Goal: Task Accomplishment & Management: Use online tool/utility

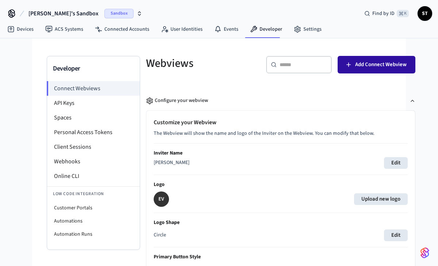
click at [362, 65] on span "Add Connect Webview" at bounding box center [380, 64] width 51 height 9
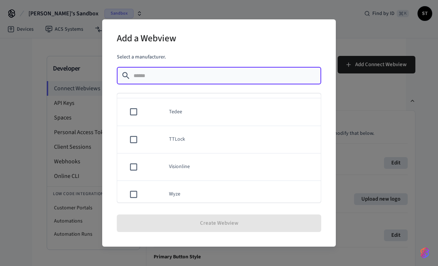
scroll to position [607, 0]
click at [210, 130] on td "TTLock" at bounding box center [240, 130] width 161 height 27
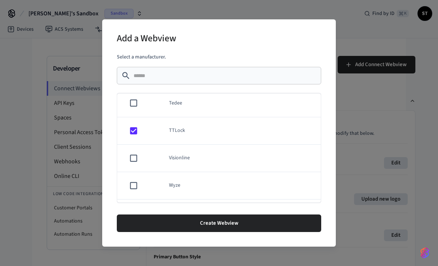
click at [210, 130] on td "TTLock" at bounding box center [240, 130] width 161 height 27
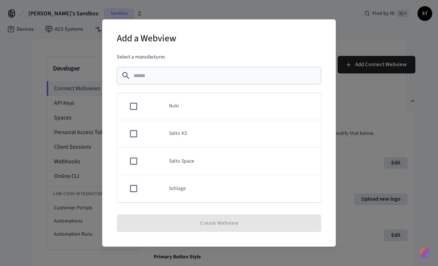
scroll to position [631, 0]
click at [23, 164] on div "Add a Webview Select a manufacturer. ​ ​ Akiles Assa Abloy Credential Service A…" at bounding box center [219, 133] width 438 height 266
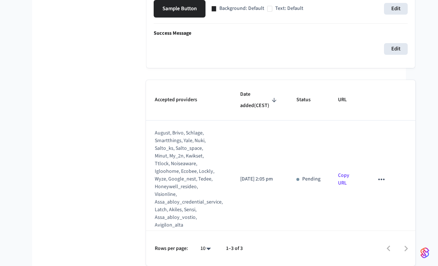
scroll to position [266, 0]
click at [338, 187] on link "Copy URL" at bounding box center [343, 179] width 11 height 15
click at [327, 210] on p "URL copied!" at bounding box center [328, 207] width 26 height 8
click at [327, 206] on p "URL copied!" at bounding box center [328, 207] width 26 height 8
click at [297, 210] on td "Pending" at bounding box center [309, 179] width 42 height 118
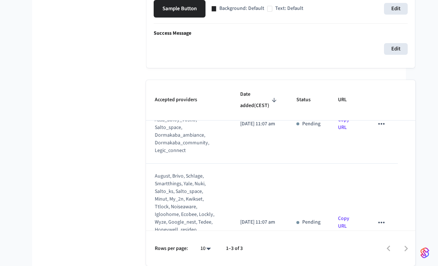
scroll to position [143, 0]
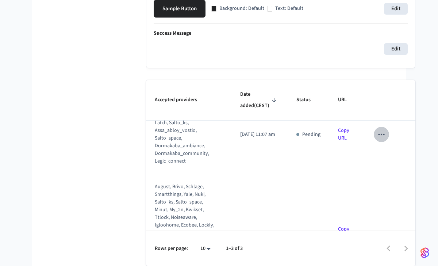
click at [378, 135] on icon "sticky table" at bounding box center [381, 134] width 6 height 1
click at [339, 162] on div at bounding box center [219, 133] width 438 height 266
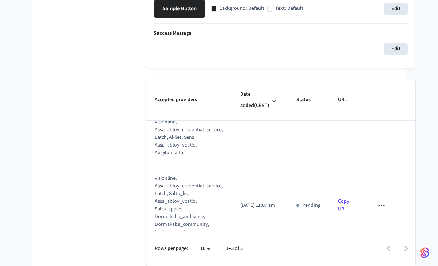
scroll to position [0, 0]
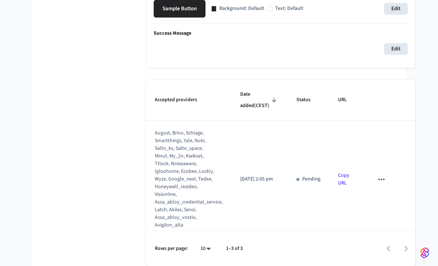
click at [378, 180] on icon "sticky table" at bounding box center [381, 178] width 6 height 1
click at [368, 191] on div at bounding box center [219, 133] width 438 height 266
click at [348, 167] on td "Copy URL" at bounding box center [347, 179] width 36 height 118
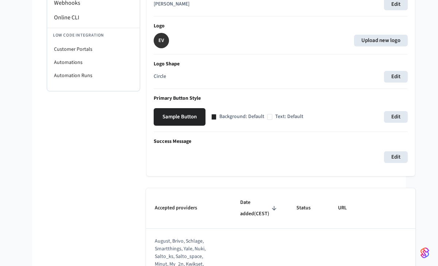
scroll to position [266, 0]
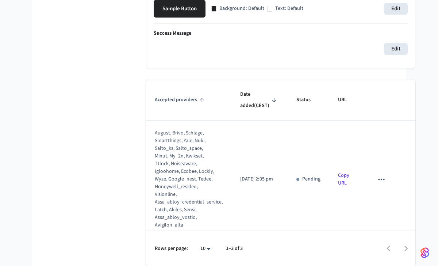
click at [185, 101] on span "Accepted providers" at bounding box center [181, 99] width 52 height 11
click at [188, 105] on span "Accepted providers" at bounding box center [181, 99] width 52 height 11
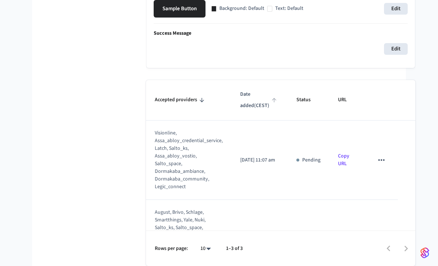
click at [247, 112] on span "Date added (CEST)" at bounding box center [259, 100] width 39 height 23
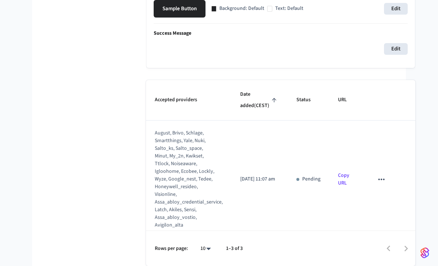
click at [247, 112] on span "Date added (CEST)" at bounding box center [259, 100] width 39 height 23
click at [296, 105] on span "Status" at bounding box center [308, 99] width 24 height 11
click at [338, 187] on link "Copy URL" at bounding box center [343, 179] width 11 height 15
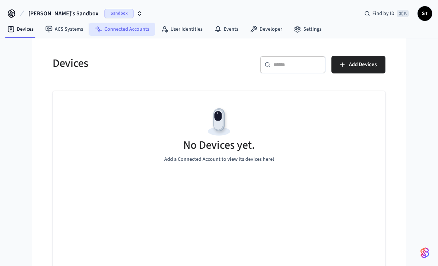
click at [133, 31] on link "Connected Accounts" at bounding box center [122, 29] width 66 height 13
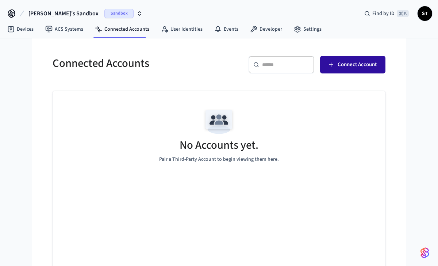
click at [356, 63] on span "Connect Account" at bounding box center [357, 64] width 39 height 9
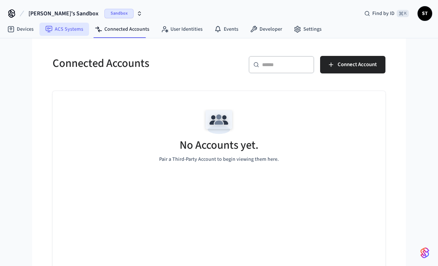
click at [74, 29] on link "ACS Systems" at bounding box center [64, 29] width 50 height 13
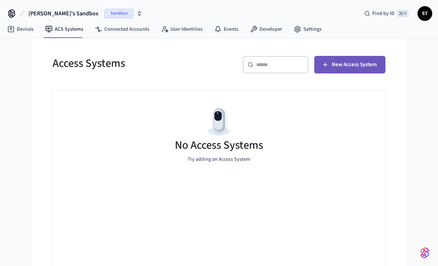
click at [342, 63] on span "New Access System" at bounding box center [354, 64] width 45 height 9
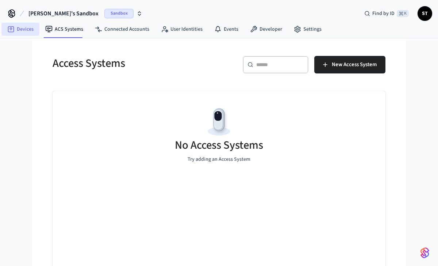
click at [23, 30] on link "Devices" at bounding box center [20, 29] width 38 height 13
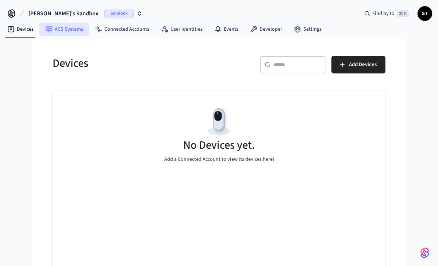
click at [70, 27] on link "ACS Systems" at bounding box center [64, 29] width 50 height 13
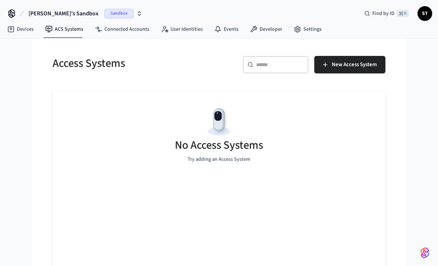
click at [62, 13] on span "[PERSON_NAME]'s Sandbox" at bounding box center [63, 13] width 70 height 9
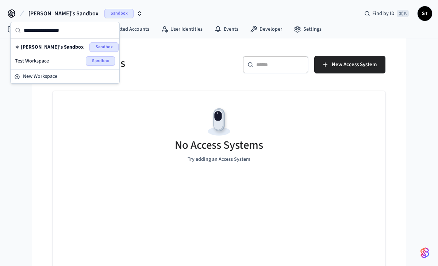
click at [52, 61] on div "Test Workspace Sandbox" at bounding box center [65, 60] width 100 height 9
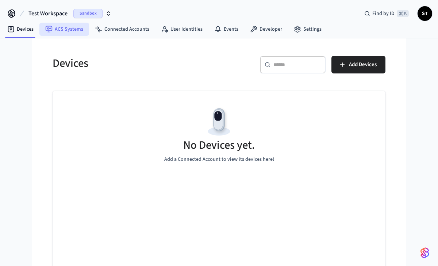
click at [62, 30] on link "ACS Systems" at bounding box center [64, 29] width 50 height 13
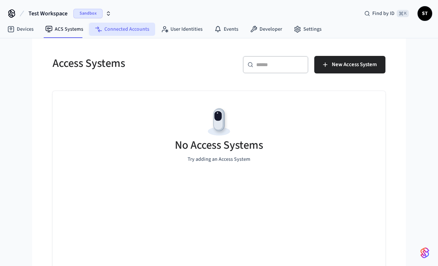
click at [117, 31] on link "Connected Accounts" at bounding box center [122, 29] width 66 height 13
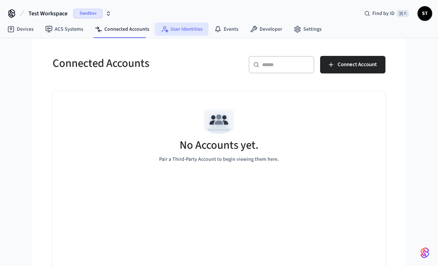
click at [170, 31] on link "User Identities" at bounding box center [181, 29] width 53 height 13
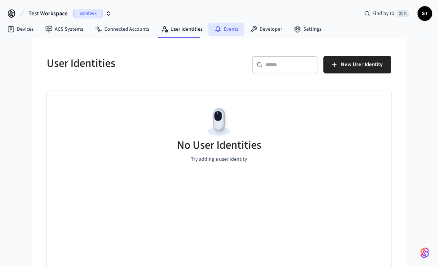
click at [226, 29] on link "Events" at bounding box center [226, 29] width 36 height 13
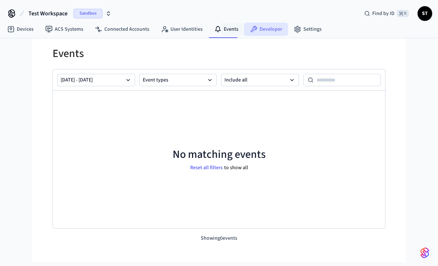
click at [254, 31] on icon at bounding box center [253, 29] width 7 height 7
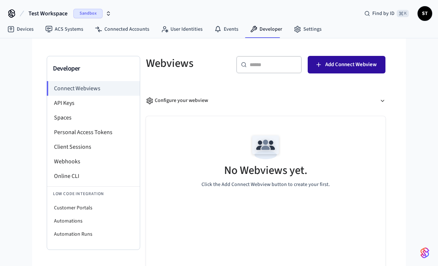
click at [351, 61] on span "Add Connect Webview" at bounding box center [350, 64] width 51 height 9
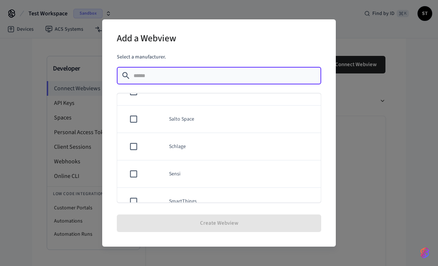
scroll to position [631, 0]
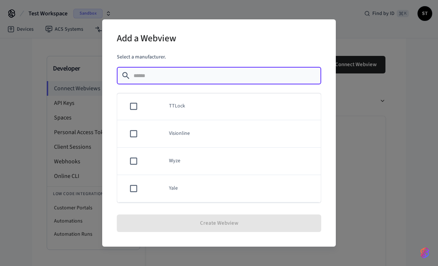
click at [162, 40] on h2 "Add a Webview" at bounding box center [146, 39] width 59 height 22
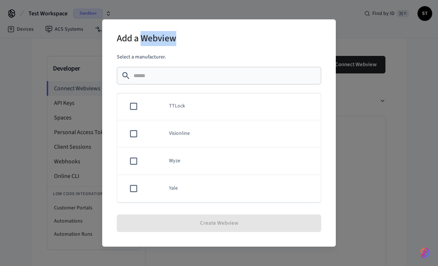
click at [162, 40] on h2 "Add a Webview" at bounding box center [146, 39] width 59 height 22
click at [203, 31] on div "Add a Webview" at bounding box center [219, 39] width 204 height 22
click at [184, 136] on td "Visionline" at bounding box center [240, 133] width 161 height 27
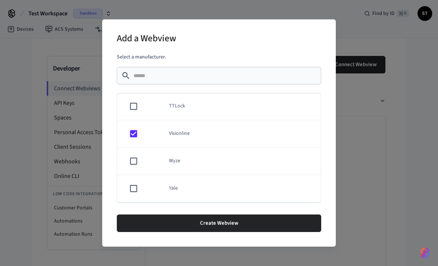
click at [190, 112] on td "TTLock" at bounding box center [240, 106] width 161 height 27
click at [172, 137] on td "Visionline" at bounding box center [240, 133] width 161 height 27
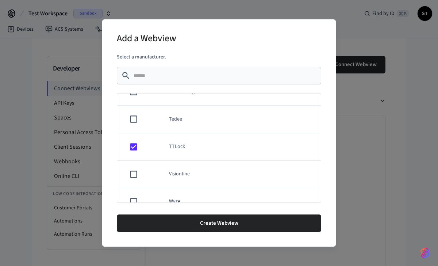
scroll to position [545, 0]
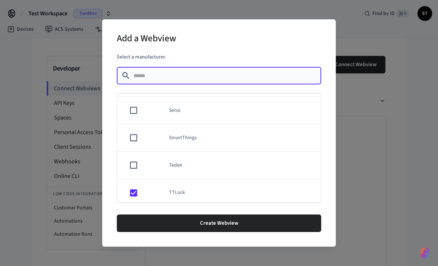
click at [200, 77] on input "text" at bounding box center [225, 75] width 183 height 7
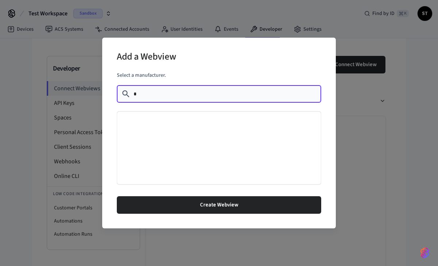
scroll to position [0, 0]
type input "*"
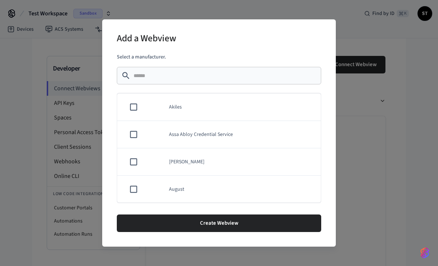
click at [356, 105] on div "Add a Webview Select a manufacturer. ​ ​ Akiles Assa Abloy Credential Service A…" at bounding box center [219, 133] width 438 height 266
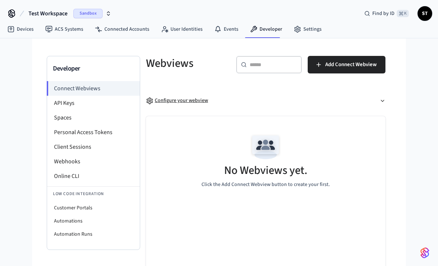
click at [184, 104] on div "Configure your webview" at bounding box center [177, 101] width 62 height 8
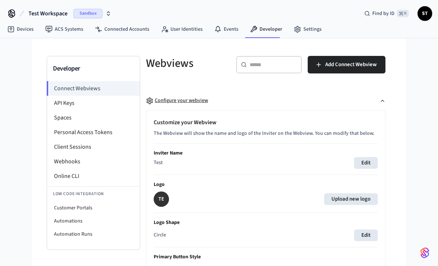
click at [182, 101] on div "Configure your webview" at bounding box center [177, 101] width 62 height 8
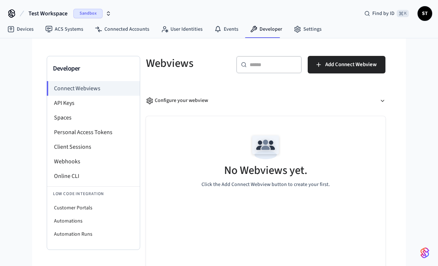
click at [274, 176] on h5 "No Webviews yet." at bounding box center [265, 170] width 83 height 15
click at [260, 150] on img at bounding box center [265, 147] width 33 height 33
click at [293, 189] on div "No Webviews yet. Click the Add Connect Webview button to create your first." at bounding box center [265, 159] width 239 height 87
click at [251, 127] on div "No Webviews yet. Click the Add Connect Webview button to create your first." at bounding box center [265, 159] width 239 height 87
click at [258, 172] on h5 "No Webviews yet." at bounding box center [265, 170] width 83 height 15
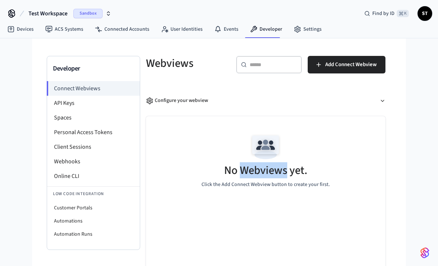
click at [258, 172] on h5 "No Webviews yet." at bounding box center [265, 170] width 83 height 15
click at [172, 62] on h5 "Webviews" at bounding box center [186, 63] width 81 height 15
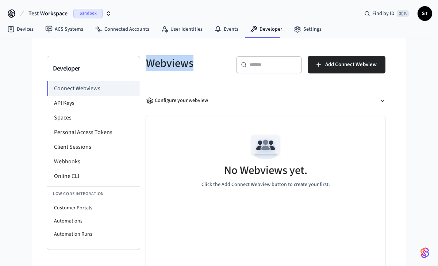
click at [172, 62] on h5 "Webviews" at bounding box center [186, 63] width 81 height 15
copy h5 "Webviews"
